Goal: Book appointment/travel/reservation

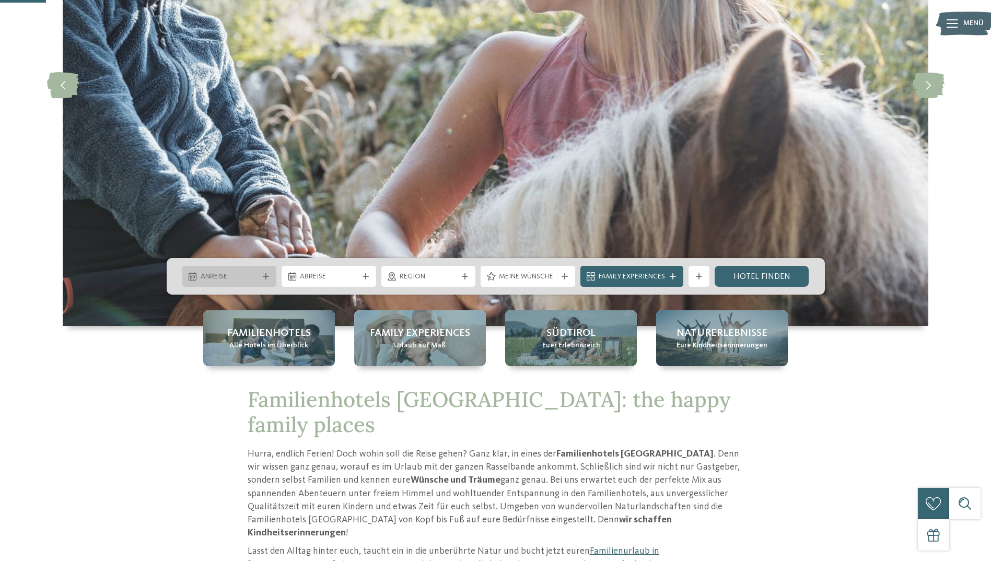
click at [269, 277] on div at bounding box center [266, 276] width 10 height 6
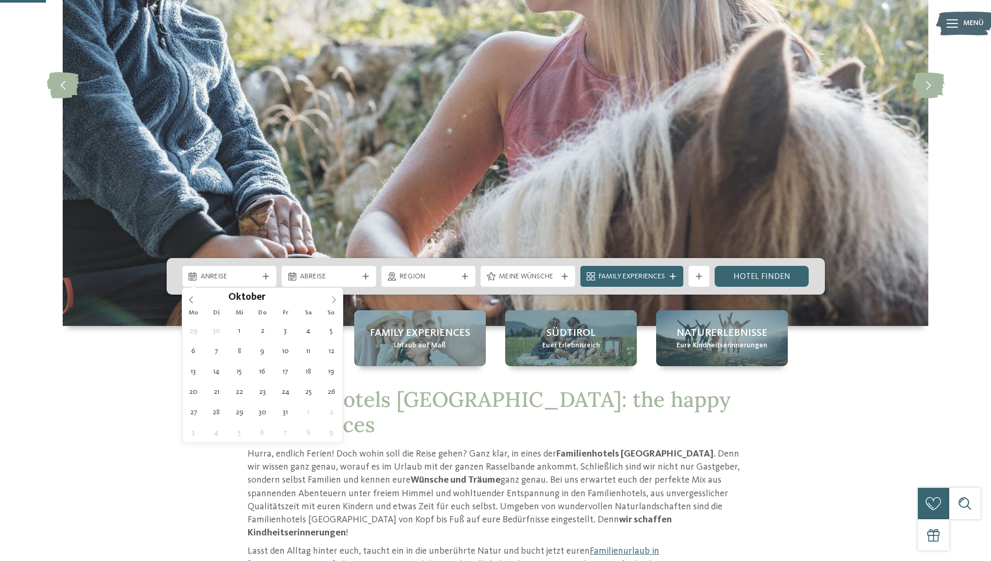
click at [335, 301] on icon at bounding box center [333, 299] width 7 height 7
type div "21.11.2025"
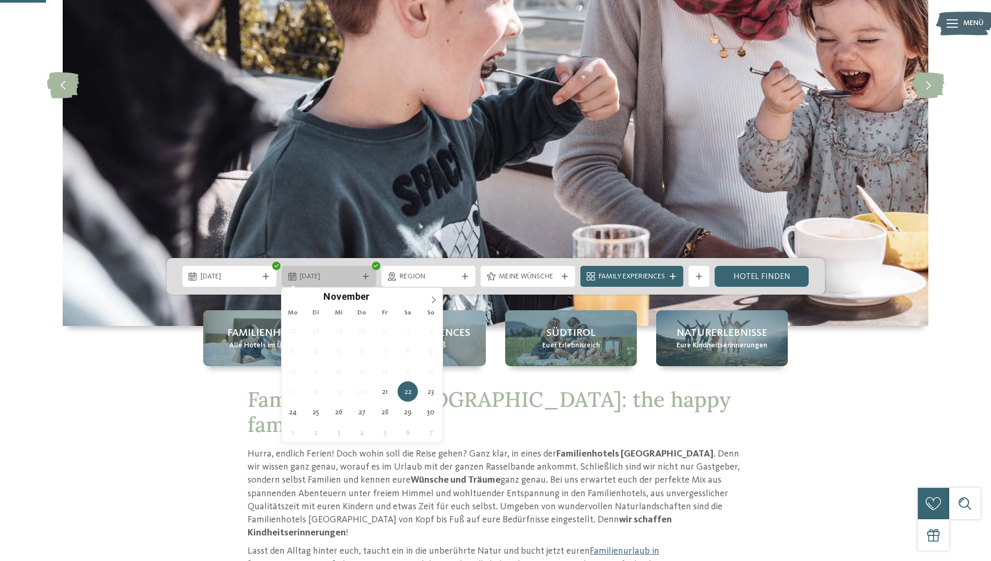
click at [365, 274] on icon at bounding box center [365, 276] width 6 height 6
type div "23.11.2025"
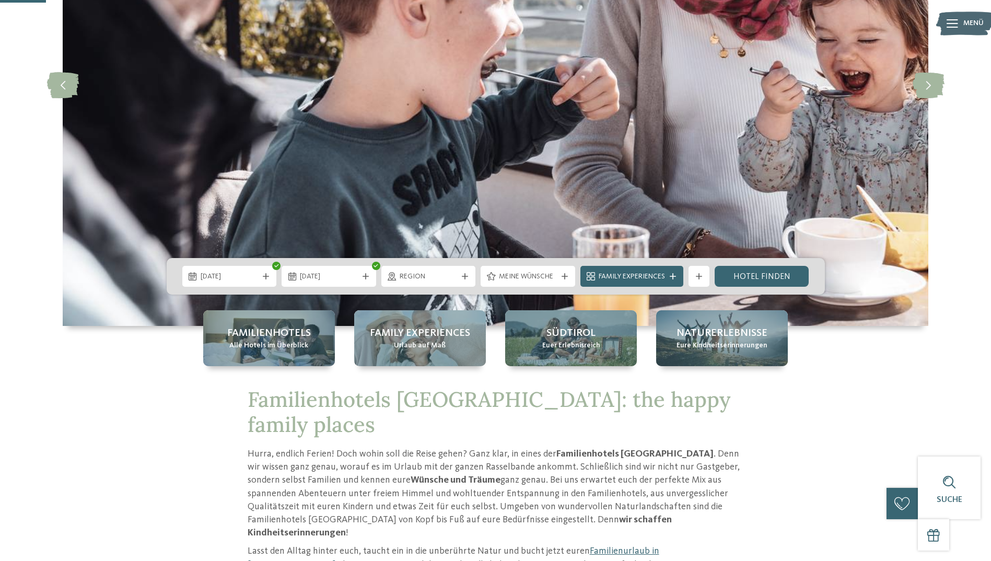
click at [457, 274] on div "Region" at bounding box center [428, 276] width 63 height 11
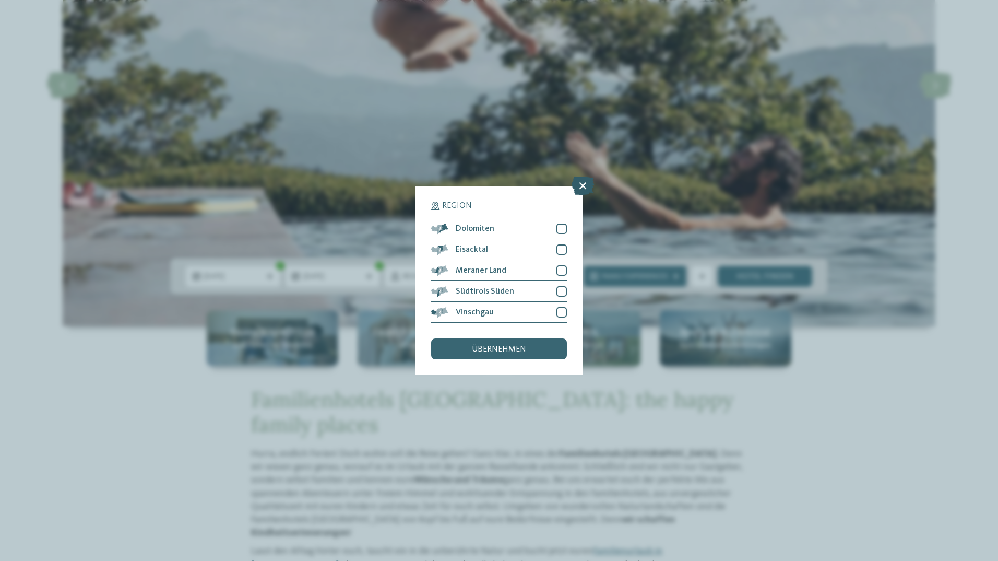
click at [586, 188] on icon at bounding box center [583, 186] width 22 height 18
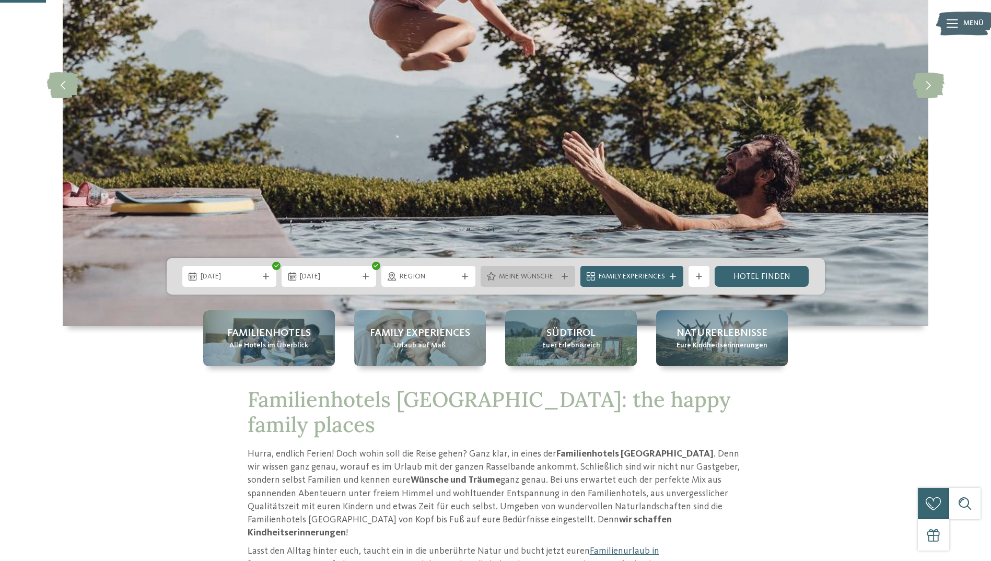
click at [565, 275] on icon at bounding box center [564, 276] width 6 height 6
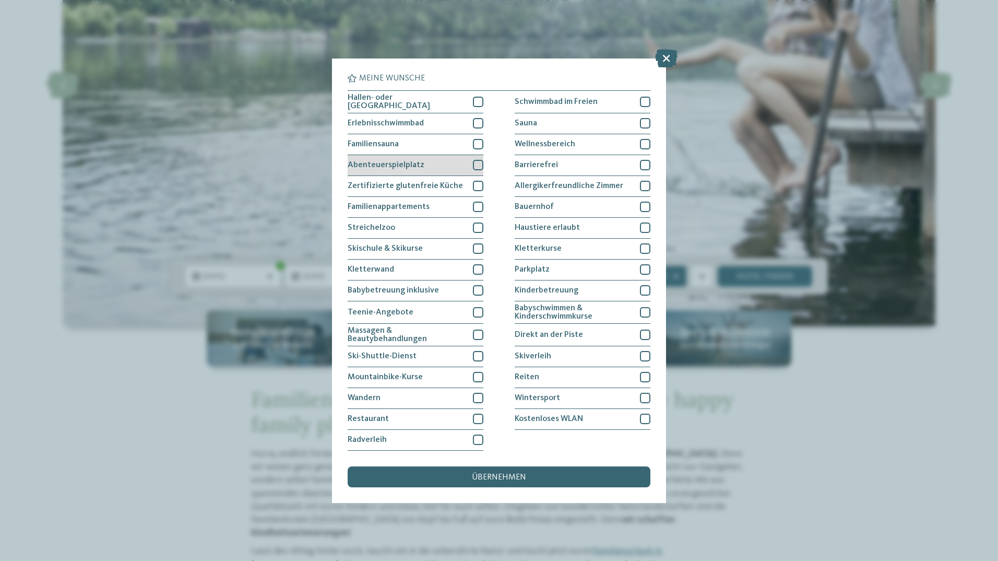
click at [478, 161] on div at bounding box center [478, 165] width 10 height 10
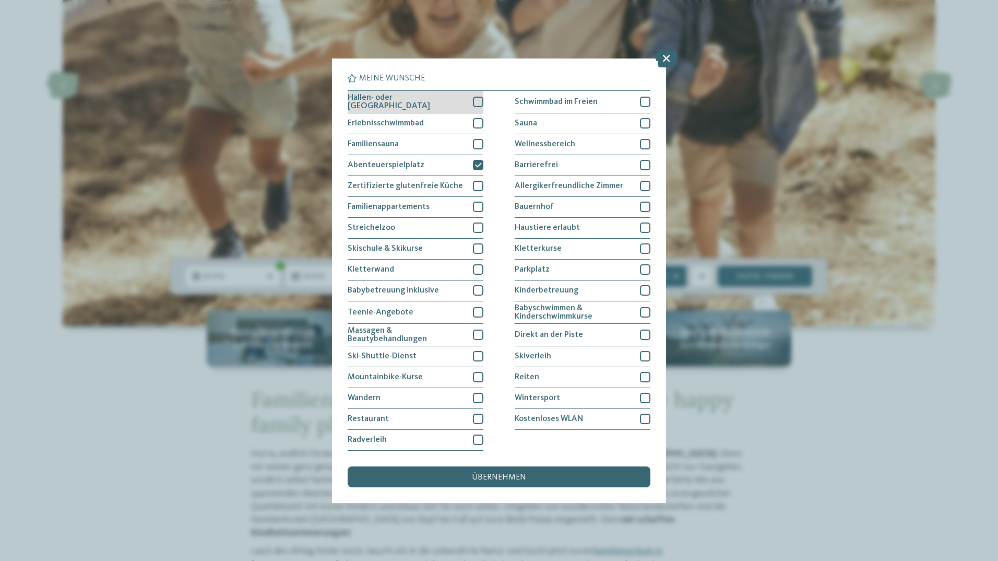
click at [478, 100] on div at bounding box center [478, 102] width 10 height 10
click at [475, 225] on div at bounding box center [478, 227] width 10 height 10
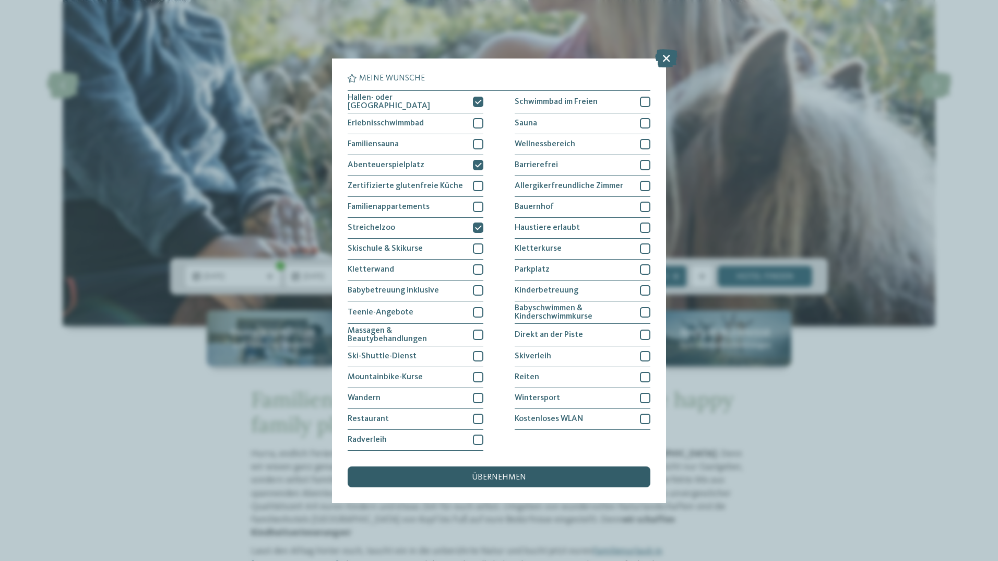
click at [488, 473] on span "übernehmen" at bounding box center [499, 477] width 54 height 8
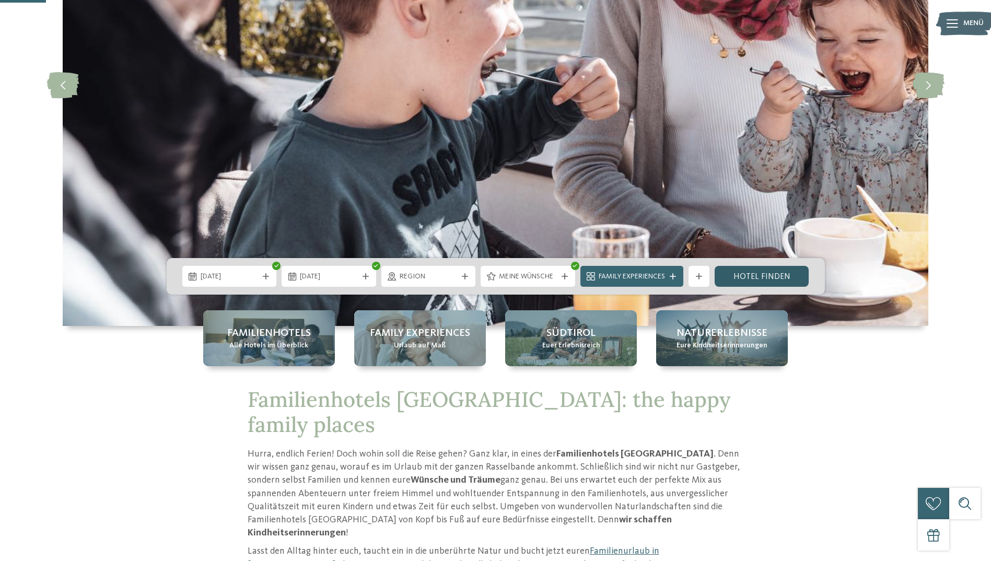
click at [749, 280] on link "Hotel finden" at bounding box center [761, 276] width 95 height 21
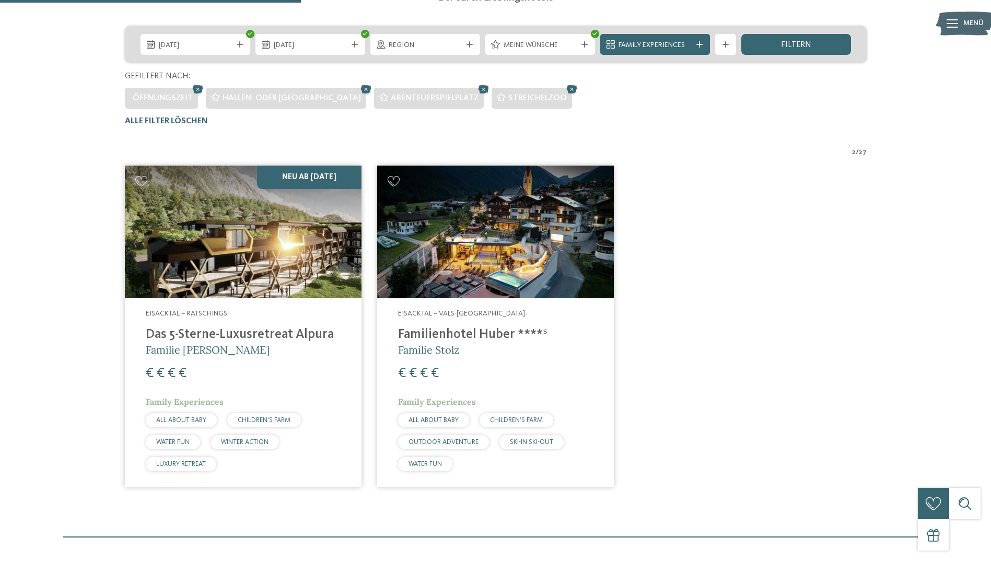
scroll to position [238, 0]
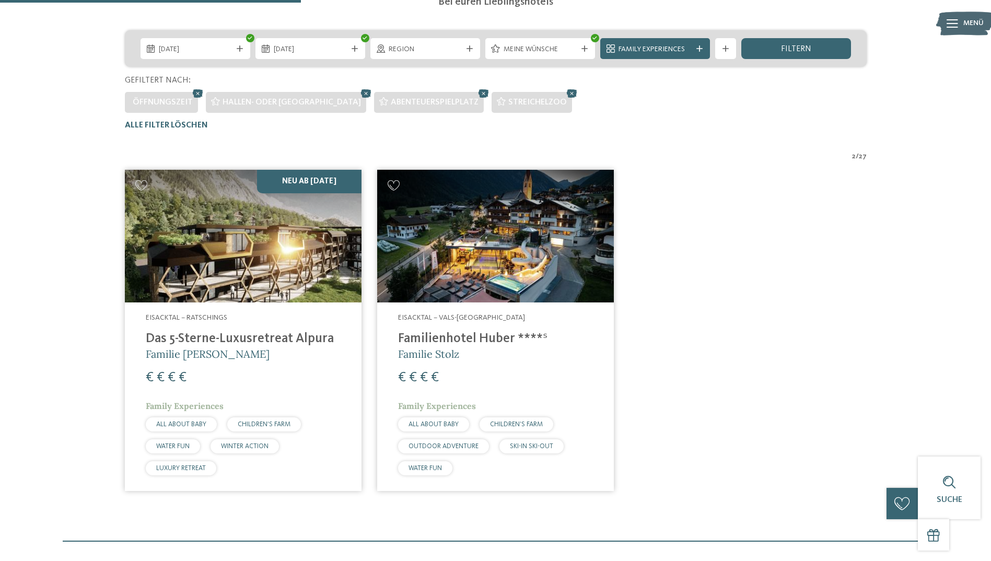
click at [545, 365] on div "Eisacktal – Vals-Mühlbach Familienhotel Huber ****ˢ Familie Stolz € € € € Famil…" at bounding box center [495, 396] width 237 height 188
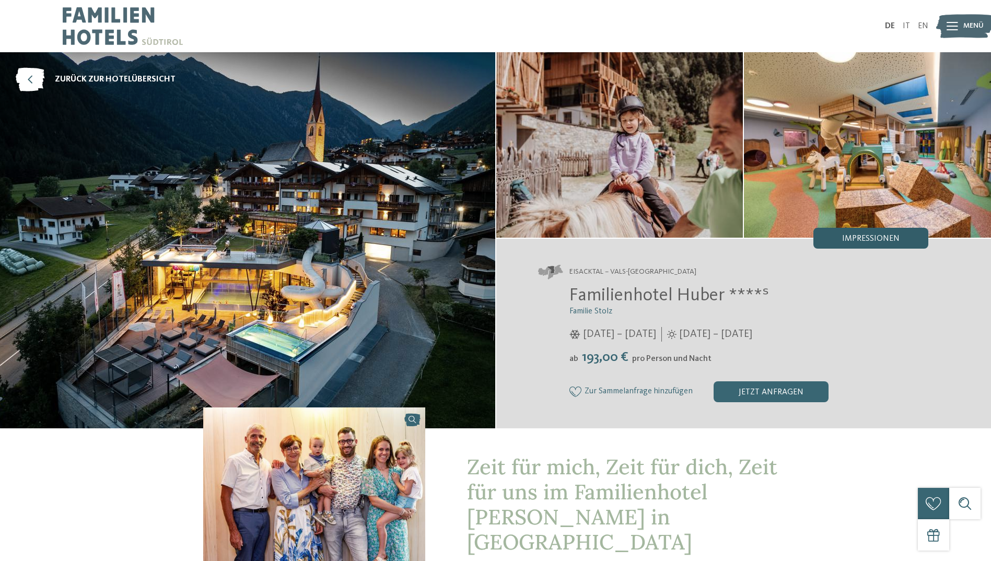
click at [851, 241] on span "Impressionen" at bounding box center [870, 238] width 57 height 8
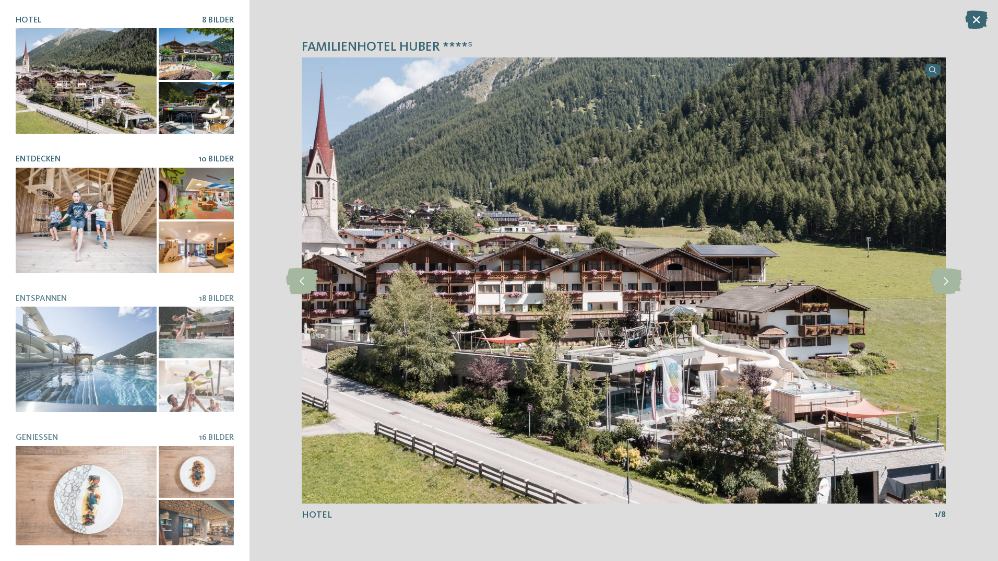
click at [93, 203] on div at bounding box center [86, 220] width 141 height 105
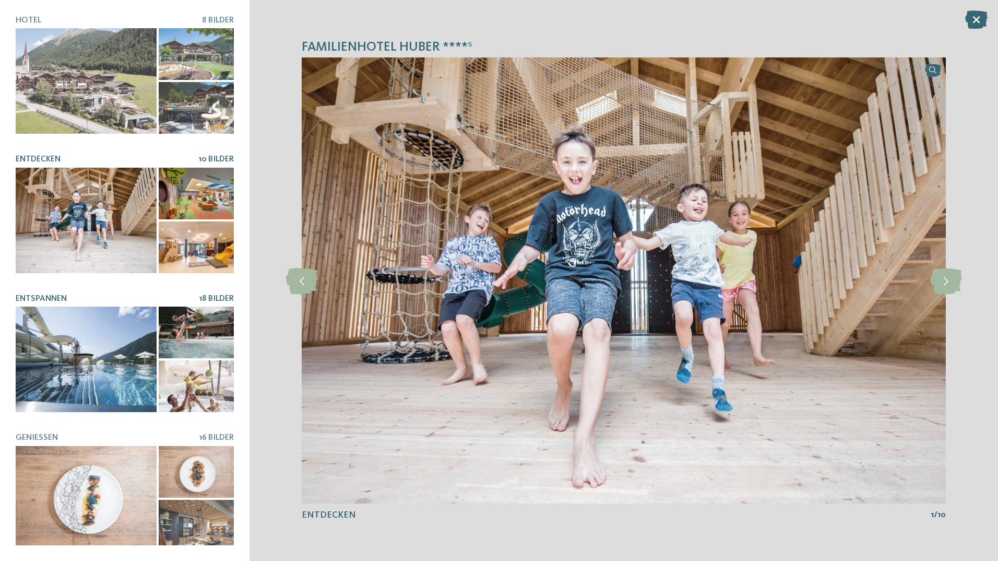
click at [94, 294] on h5 "Entspannen" at bounding box center [107, 299] width 183 height 10
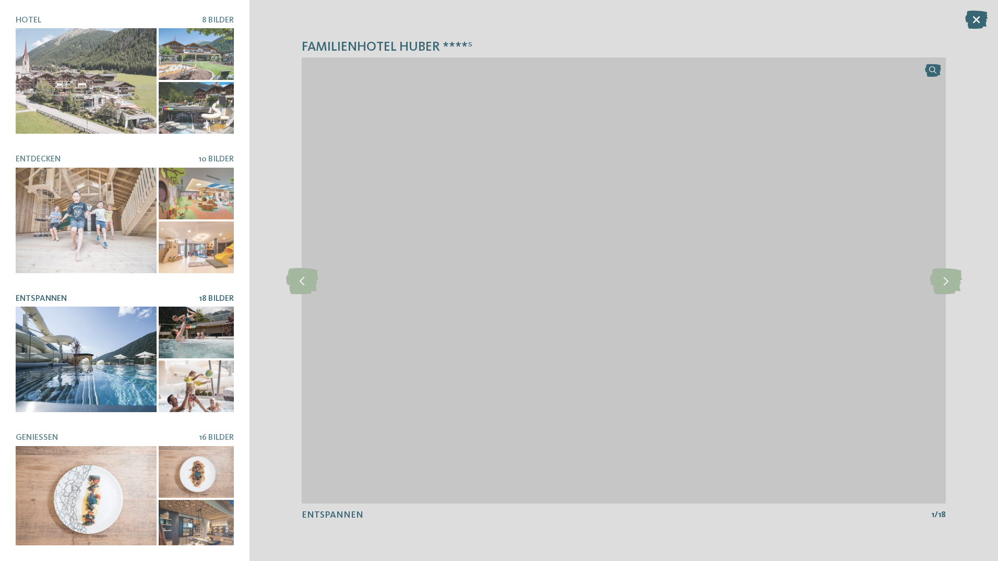
scroll to position [52, 0]
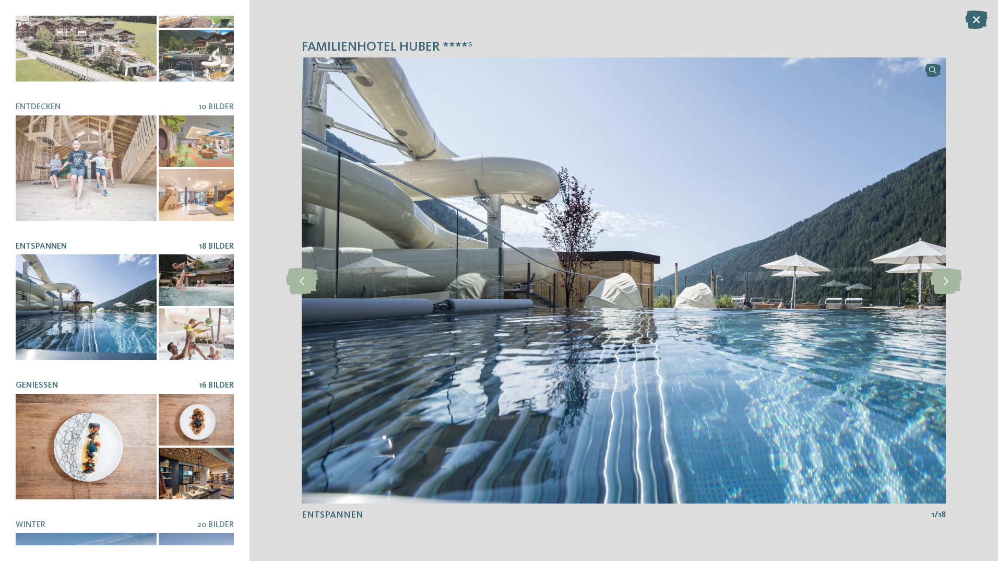
click at [92, 411] on div at bounding box center [86, 446] width 141 height 105
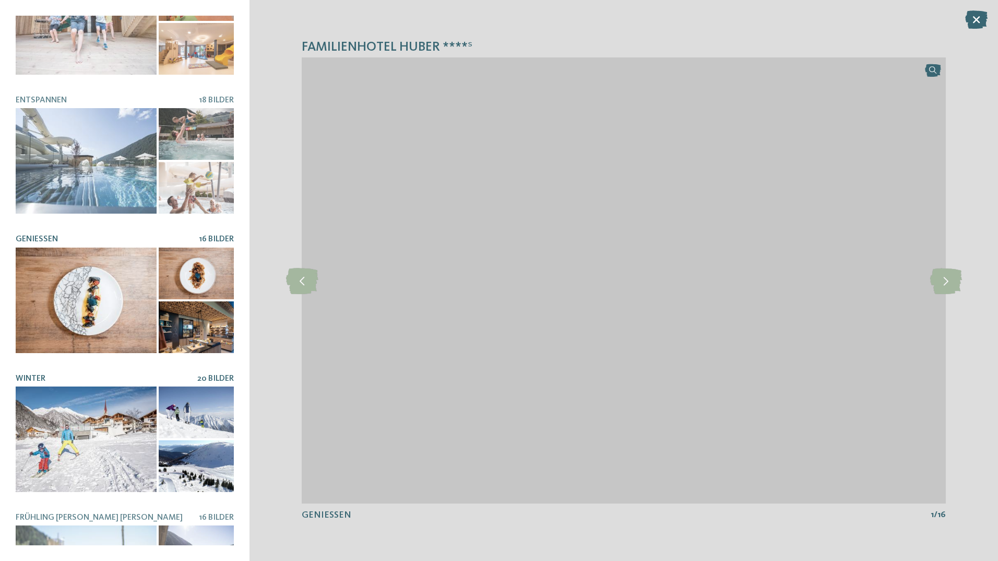
scroll to position [261, 0]
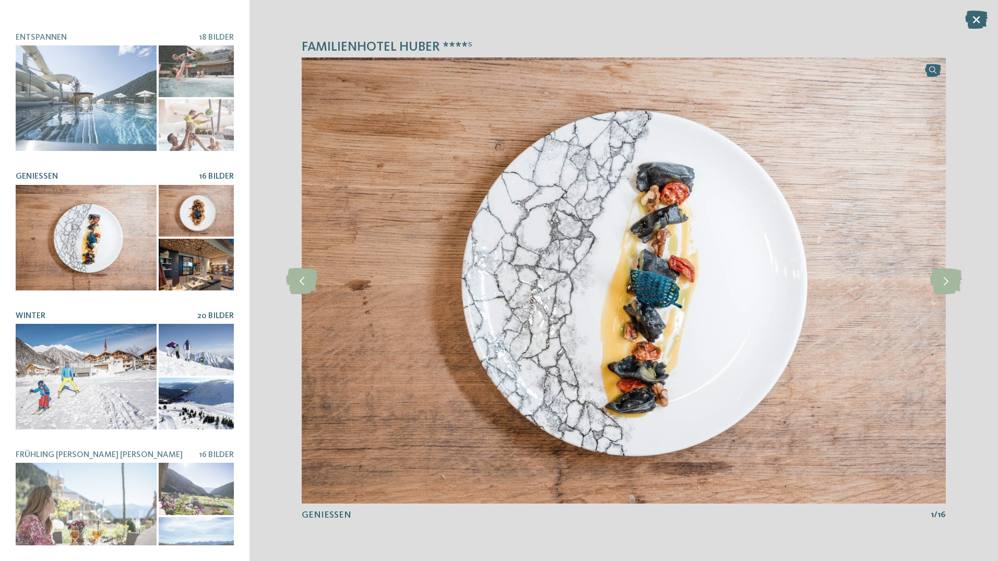
click at [87, 385] on div at bounding box center [86, 376] width 141 height 105
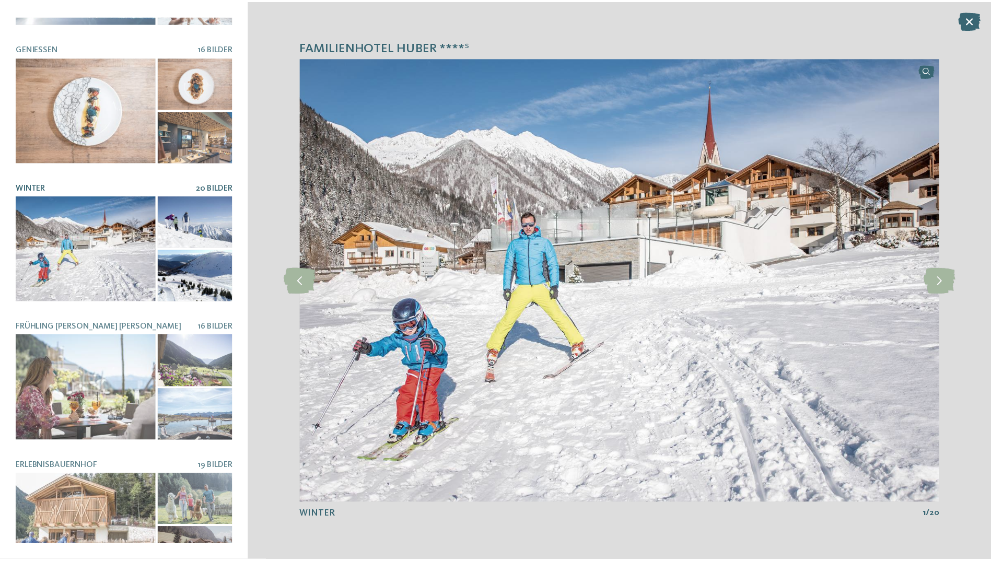
scroll to position [418, 0]
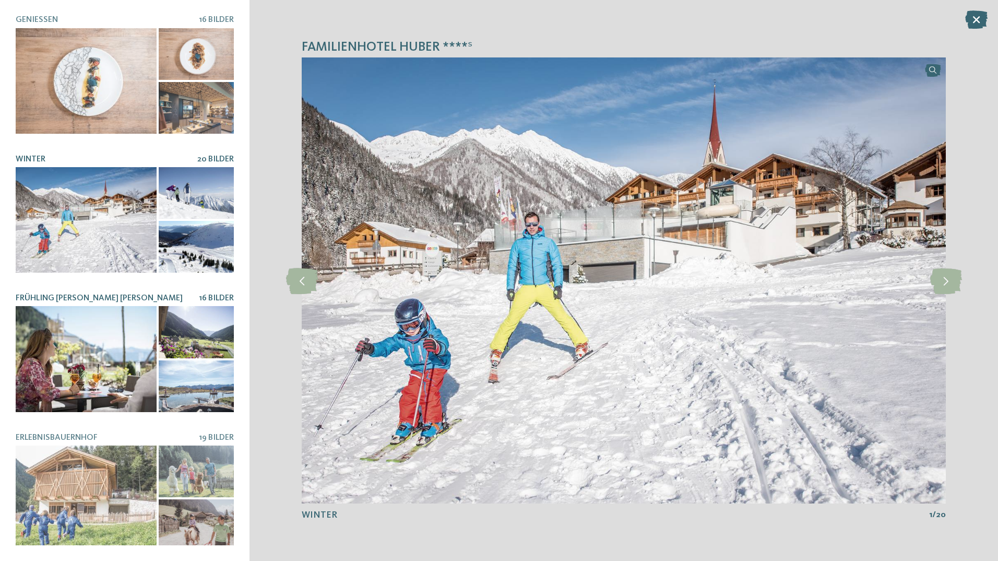
click at [78, 350] on div at bounding box center [86, 358] width 141 height 105
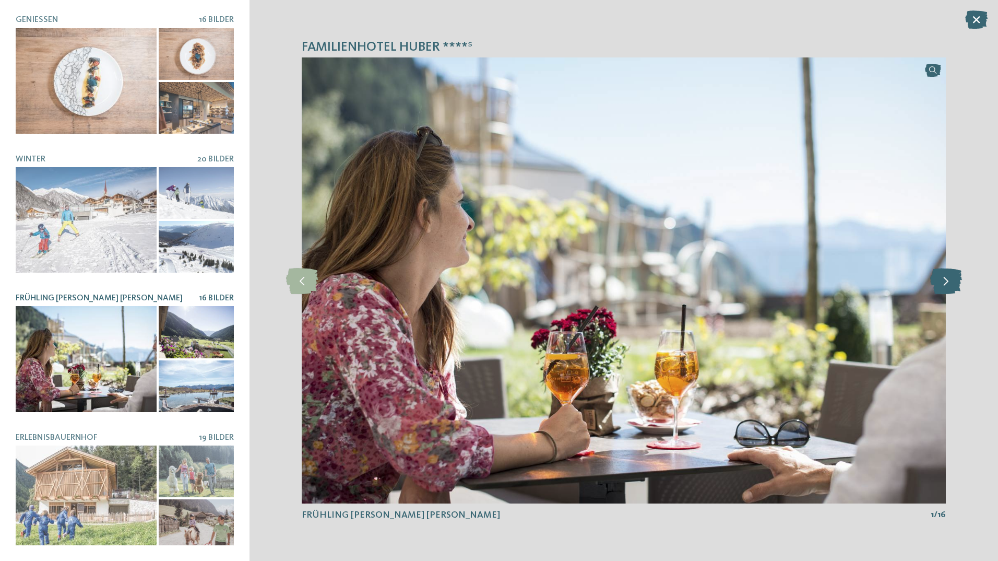
click at [945, 288] on icon at bounding box center [947, 280] width 32 height 26
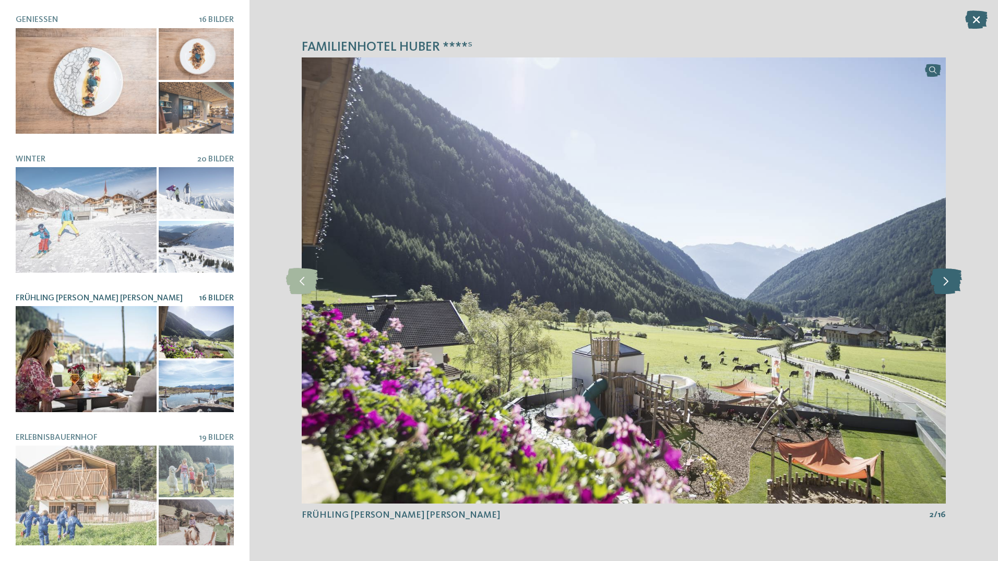
click at [945, 288] on icon at bounding box center [947, 280] width 32 height 26
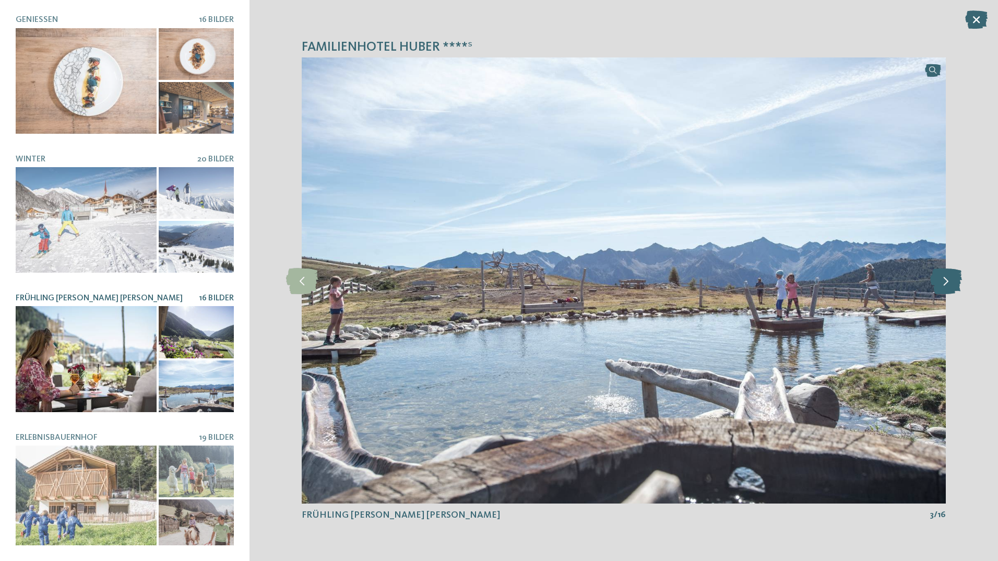
click at [945, 288] on icon at bounding box center [947, 280] width 32 height 26
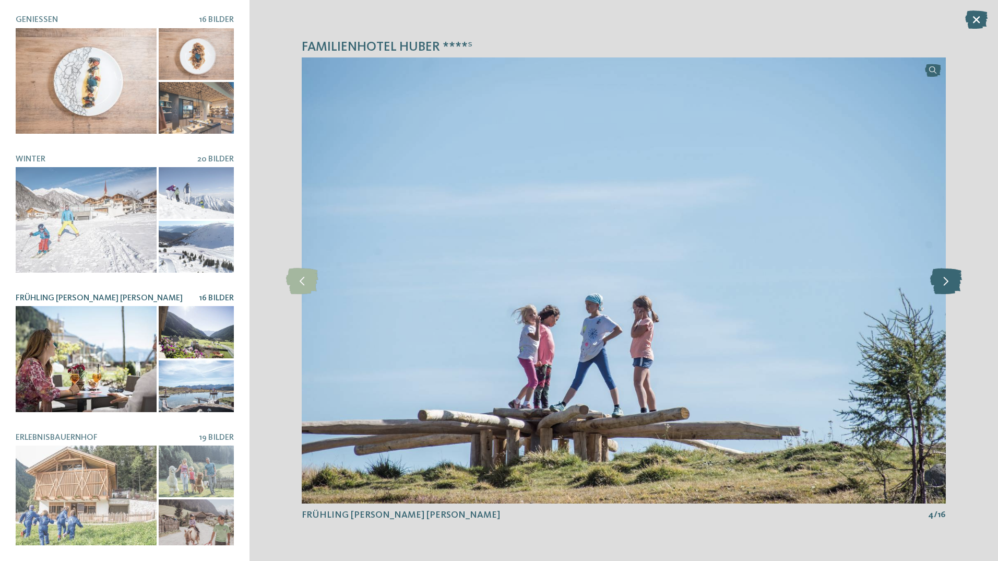
click at [945, 288] on icon at bounding box center [947, 280] width 32 height 26
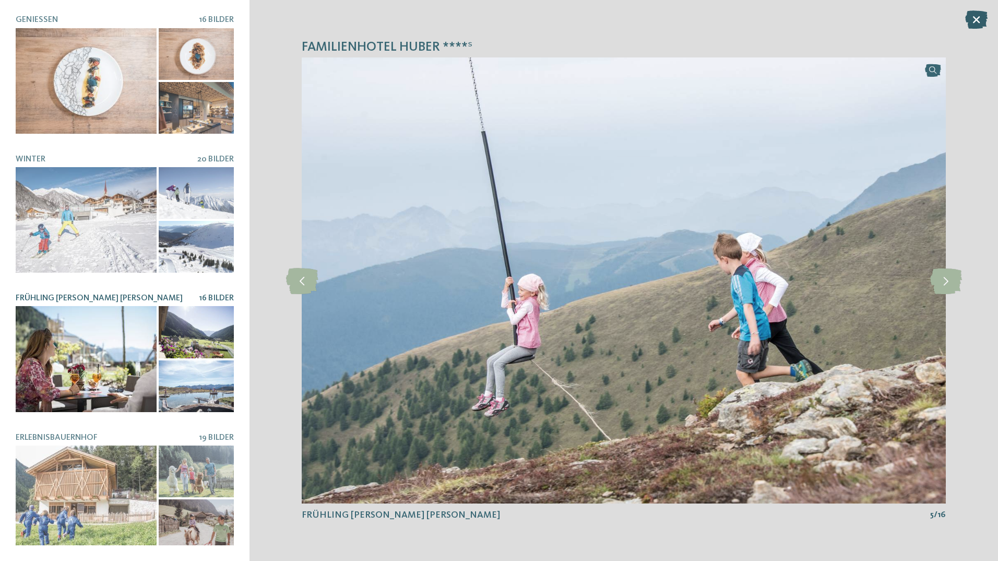
click at [974, 14] on icon at bounding box center [977, 19] width 22 height 18
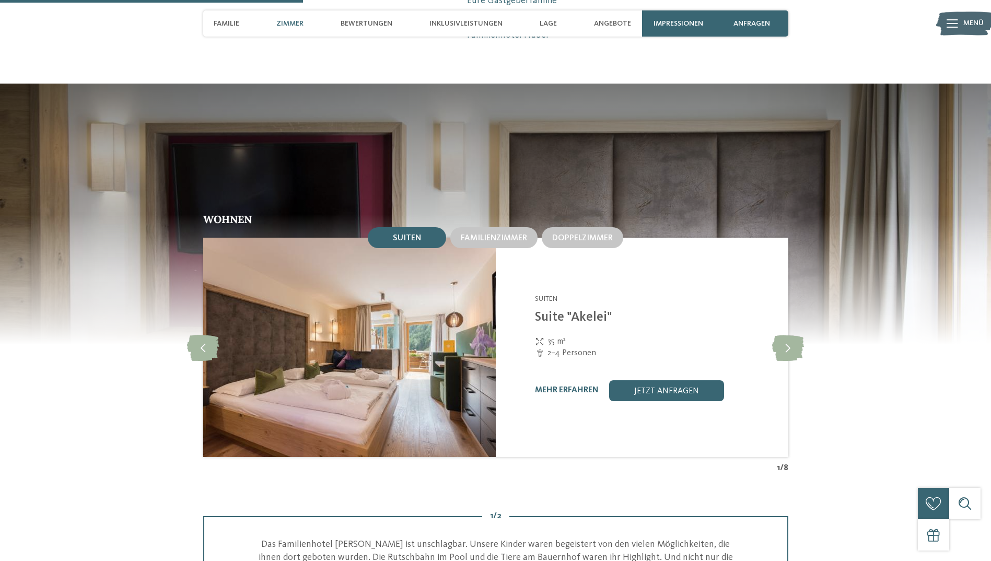
scroll to position [1149, 0]
click at [502, 233] on span "Familienzimmer" at bounding box center [494, 237] width 66 height 8
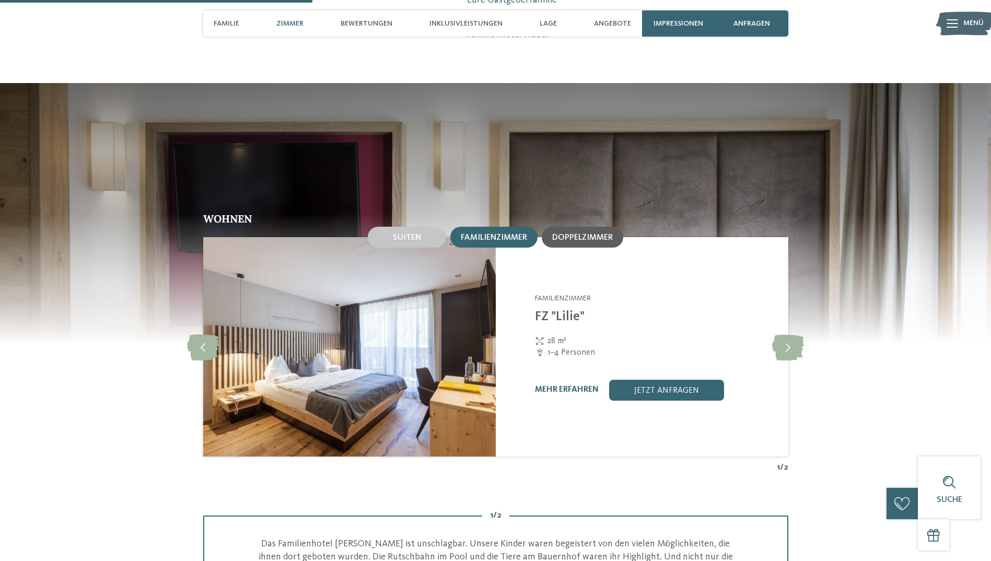
click at [589, 227] on div "Doppelzimmer" at bounding box center [582, 237] width 81 height 21
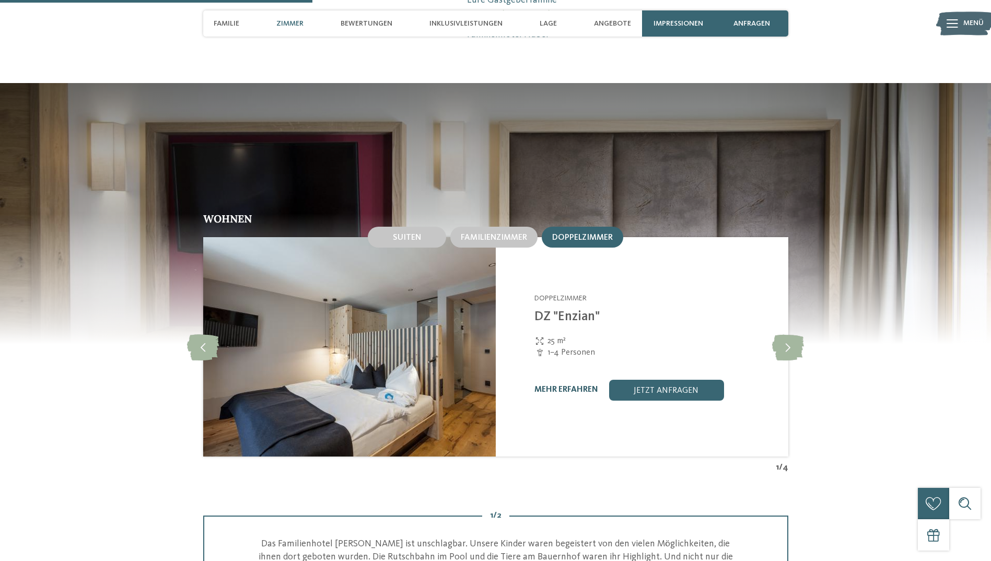
click at [572, 385] on link "mehr erfahren" at bounding box center [566, 389] width 64 height 8
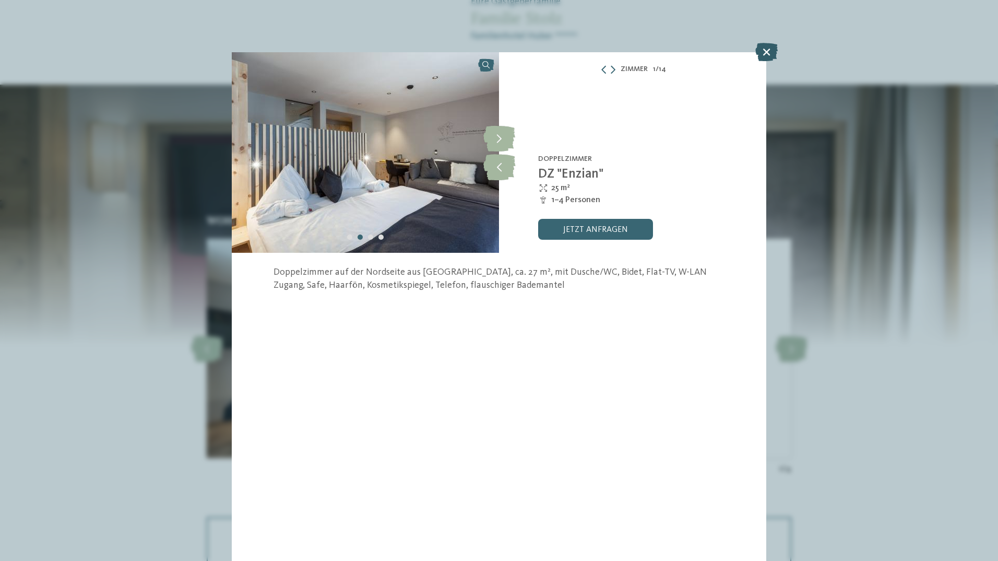
click at [771, 49] on icon at bounding box center [767, 52] width 22 height 18
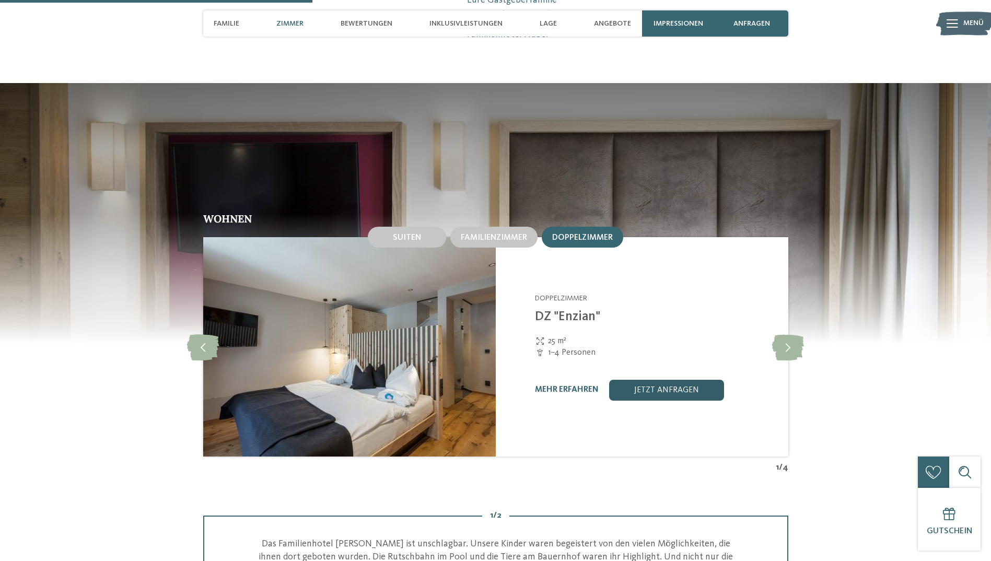
click at [674, 380] on link "jetzt anfragen" at bounding box center [665, 390] width 115 height 21
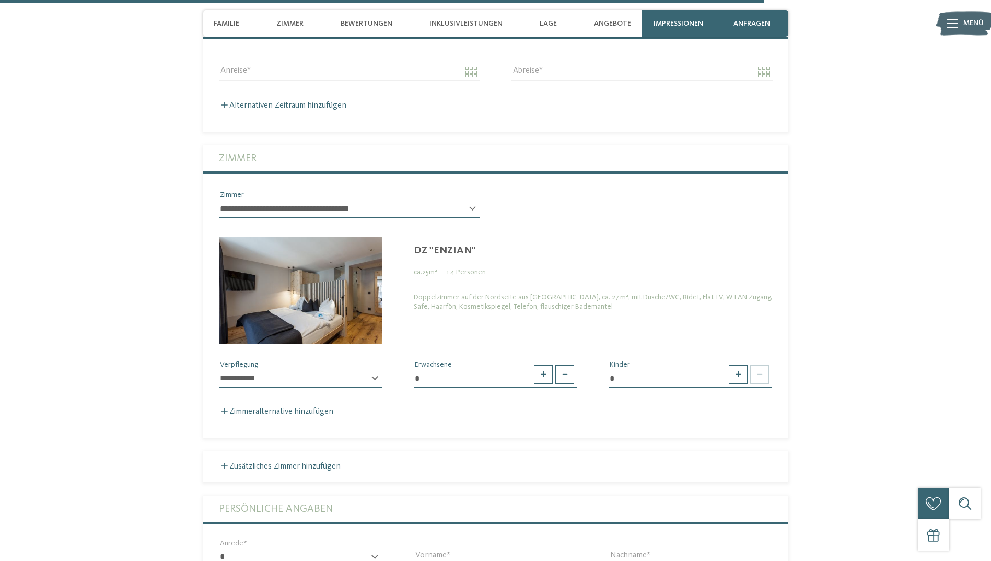
scroll to position [2976, 0]
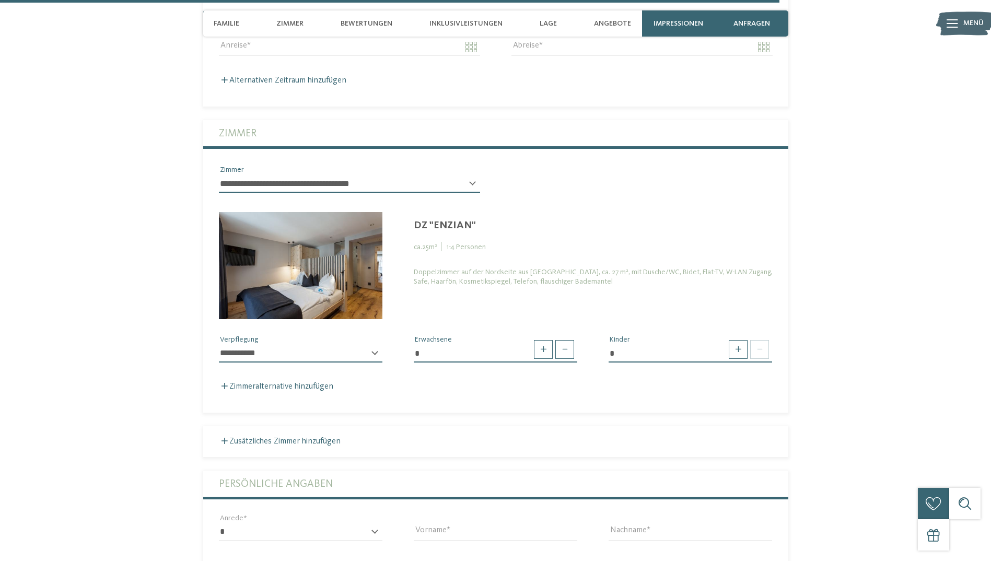
click at [369, 345] on select "**********" at bounding box center [300, 354] width 163 height 18
select select "*"
click at [219, 345] on select "**********" at bounding box center [300, 354] width 163 height 18
click at [220, 382] on label "Zimmeralternative hinzufügen" at bounding box center [276, 386] width 114 height 8
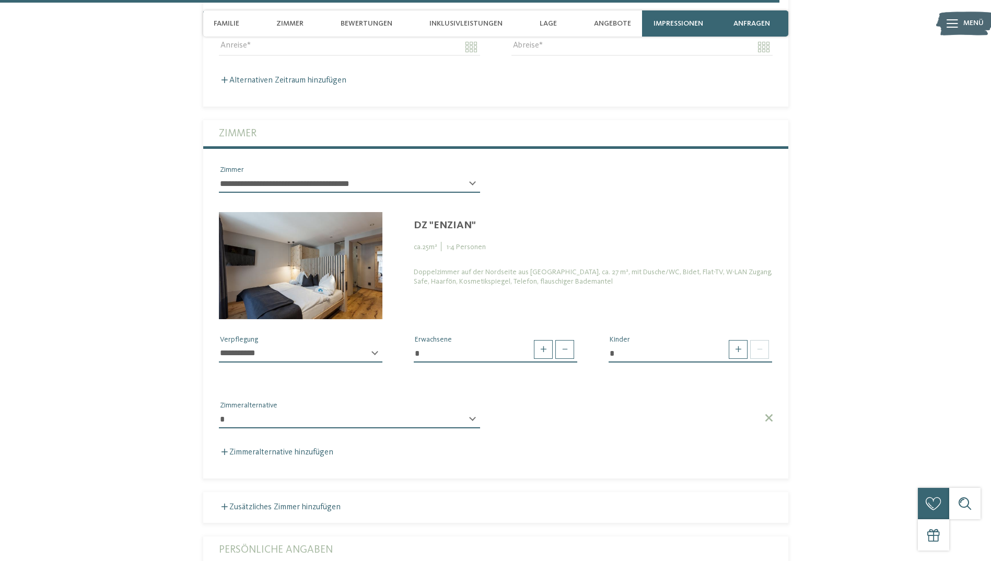
click at [256, 410] on select "**********" at bounding box center [349, 419] width 261 height 18
select select "*****"
click at [219, 410] on select "**********" at bounding box center [349, 419] width 261 height 18
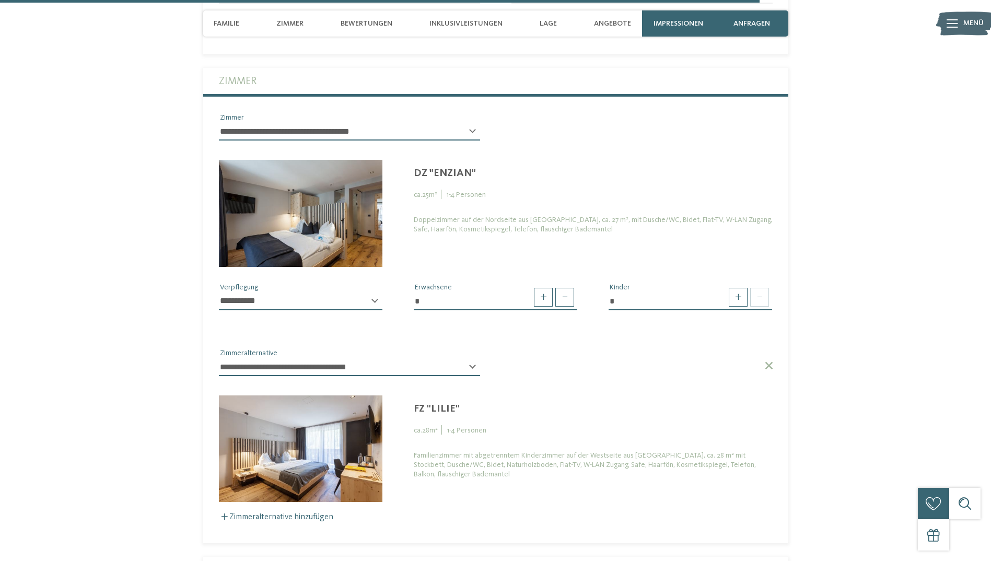
scroll to position [3081, 0]
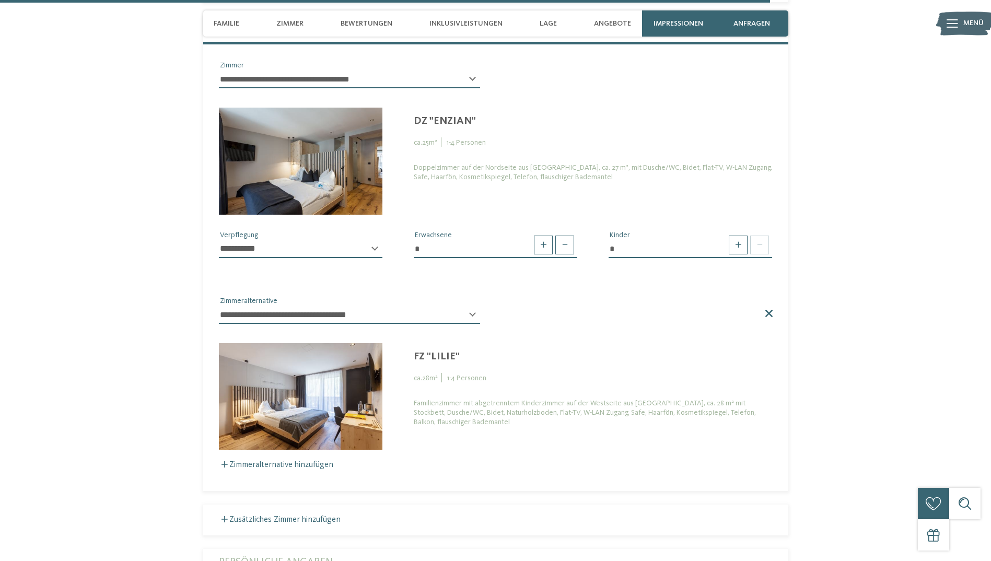
click at [769, 310] on span at bounding box center [767, 313] width 9 height 7
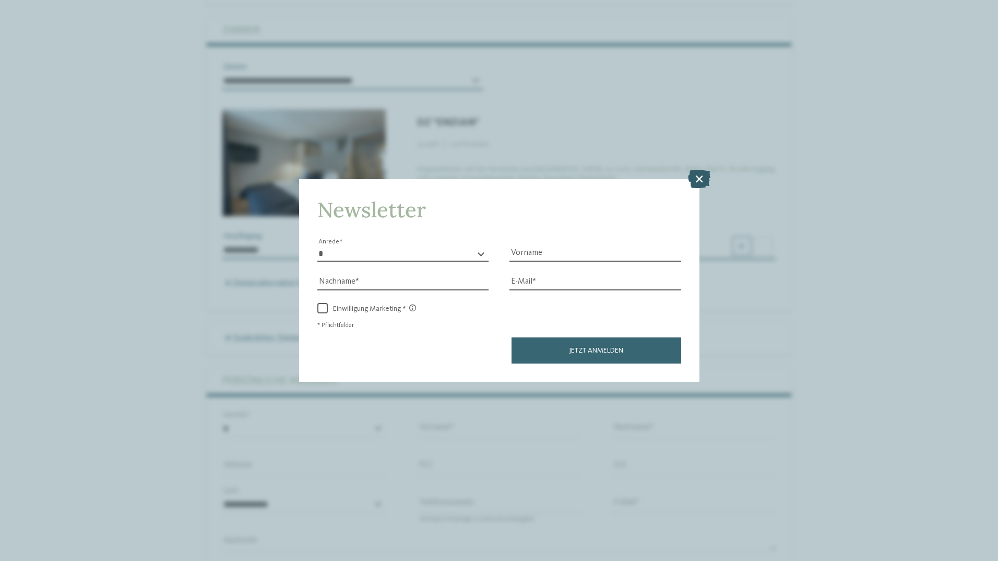
click at [691, 174] on icon at bounding box center [699, 178] width 22 height 18
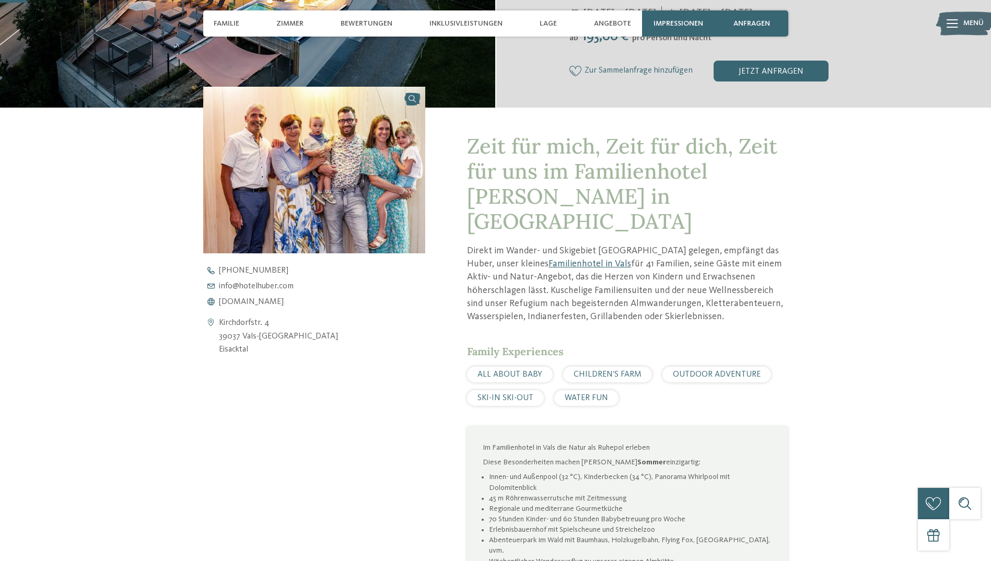
scroll to position [0, 0]
